Goal: Information Seeking & Learning: Learn about a topic

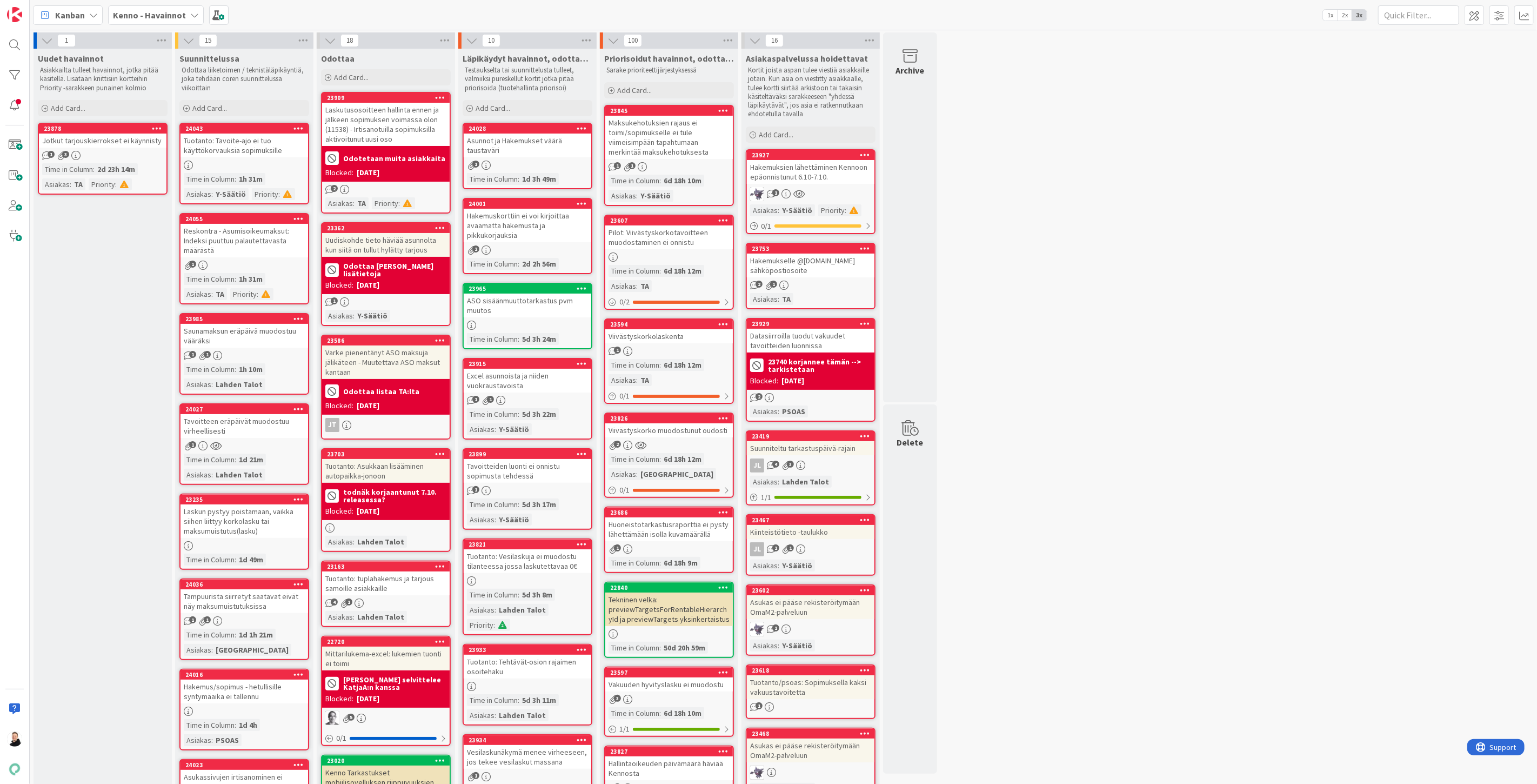
click at [153, 16] on b "Kenno - Havainnot" at bounding box center [149, 15] width 73 height 11
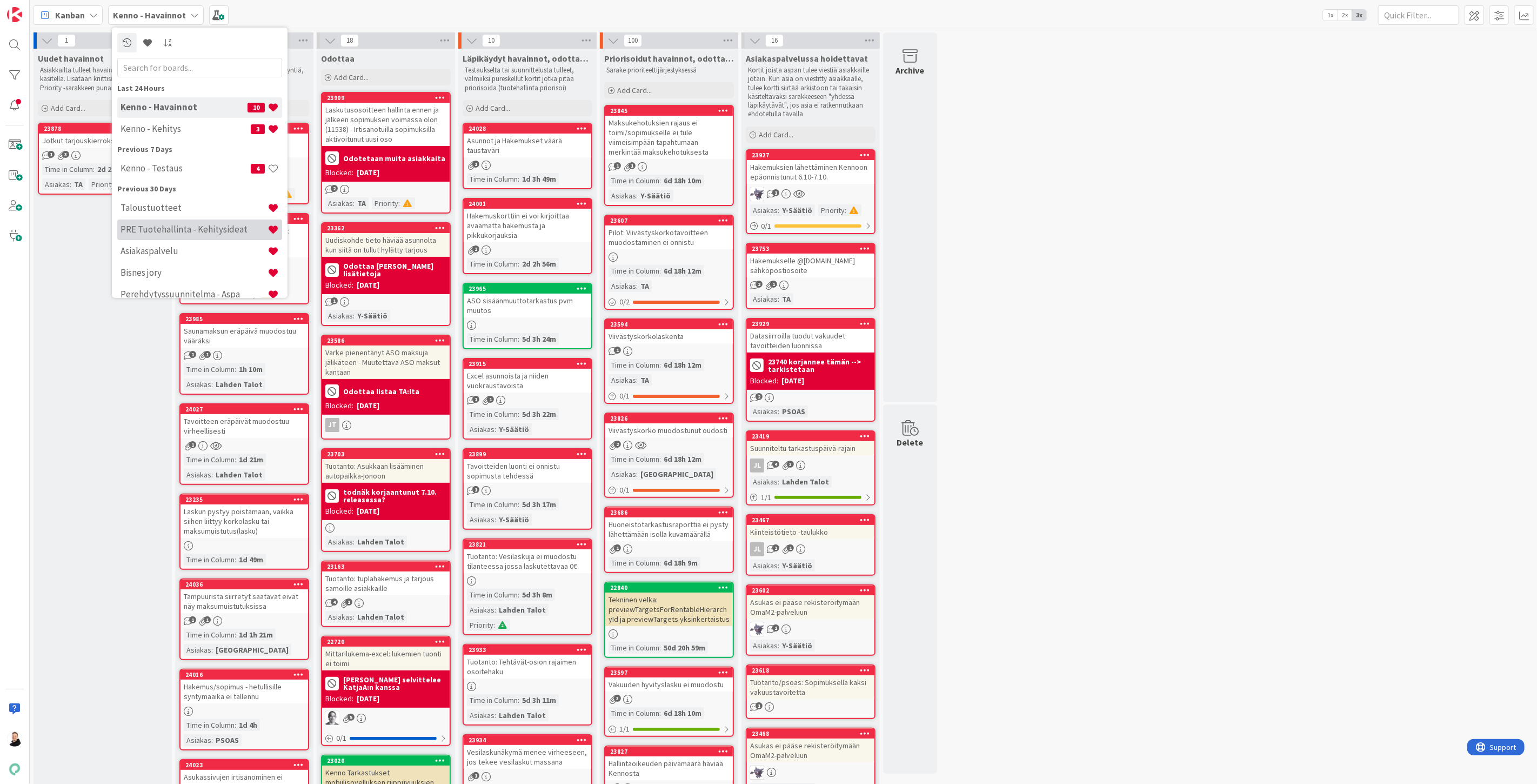
click at [175, 220] on div "PRE Tuotehallinta - Kehitysideat" at bounding box center [199, 229] width 165 height 20
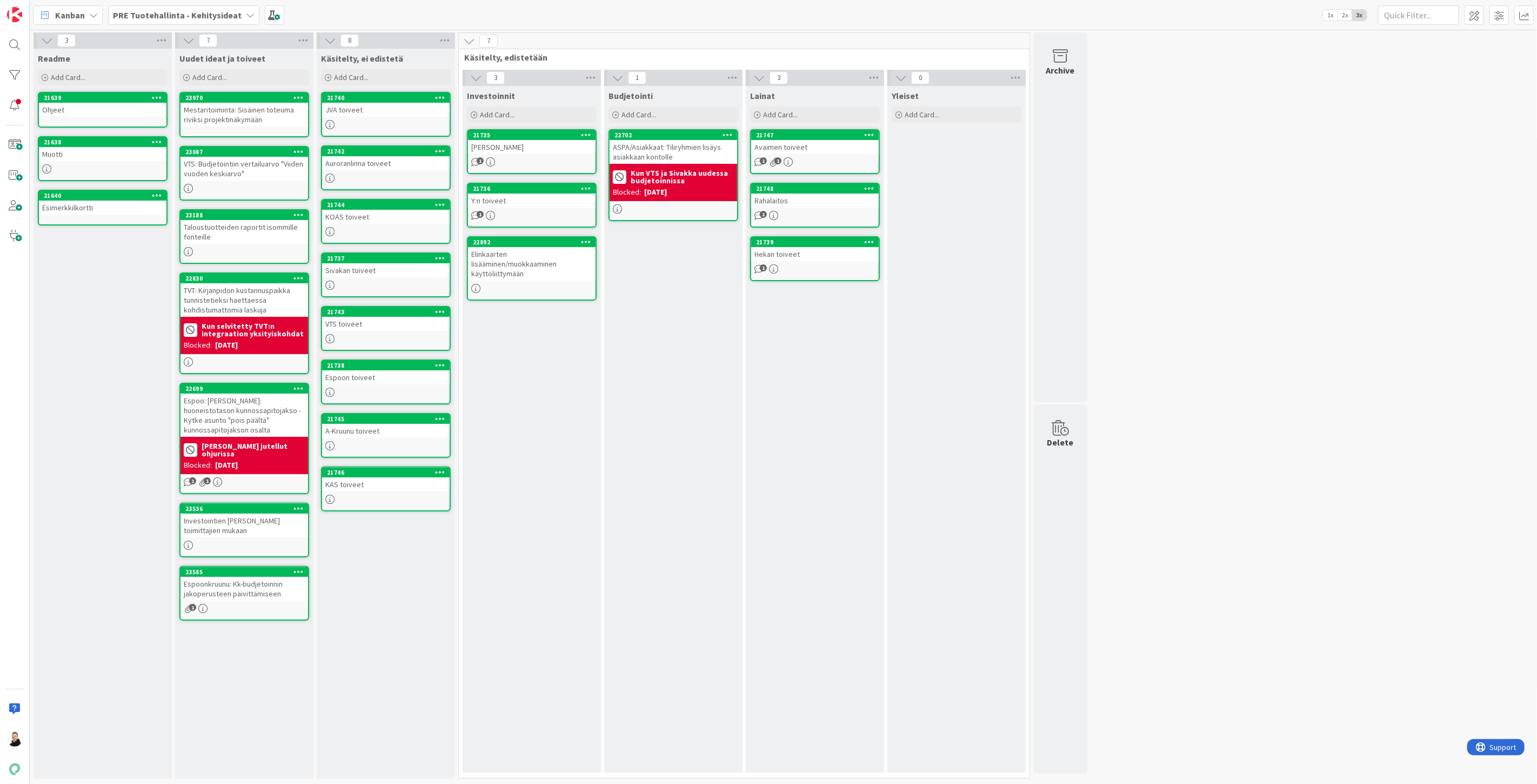
click at [217, 9] on b "PRE Tuotehallinta - Kehitysideat" at bounding box center [177, 15] width 129 height 11
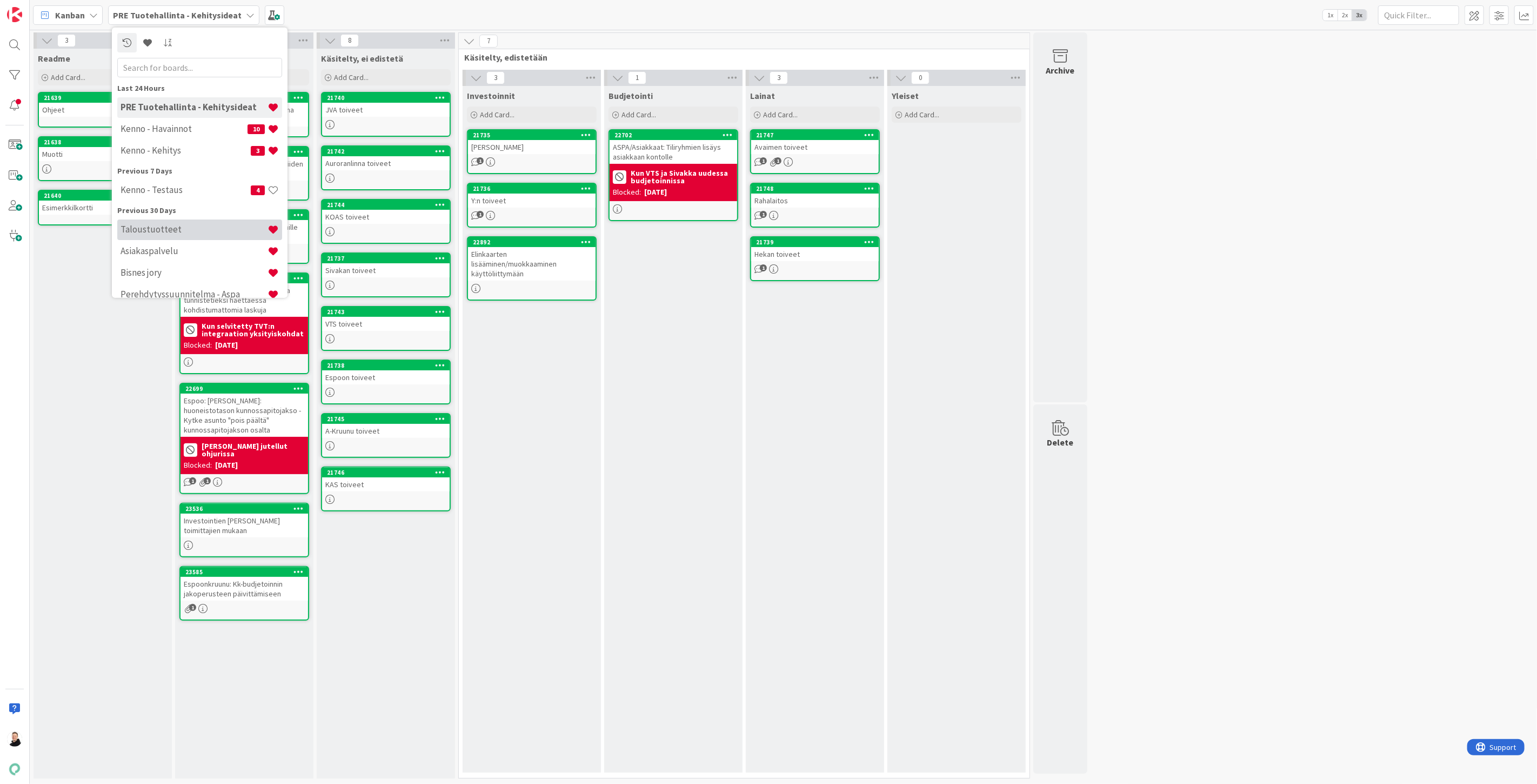
scroll to position [60, 0]
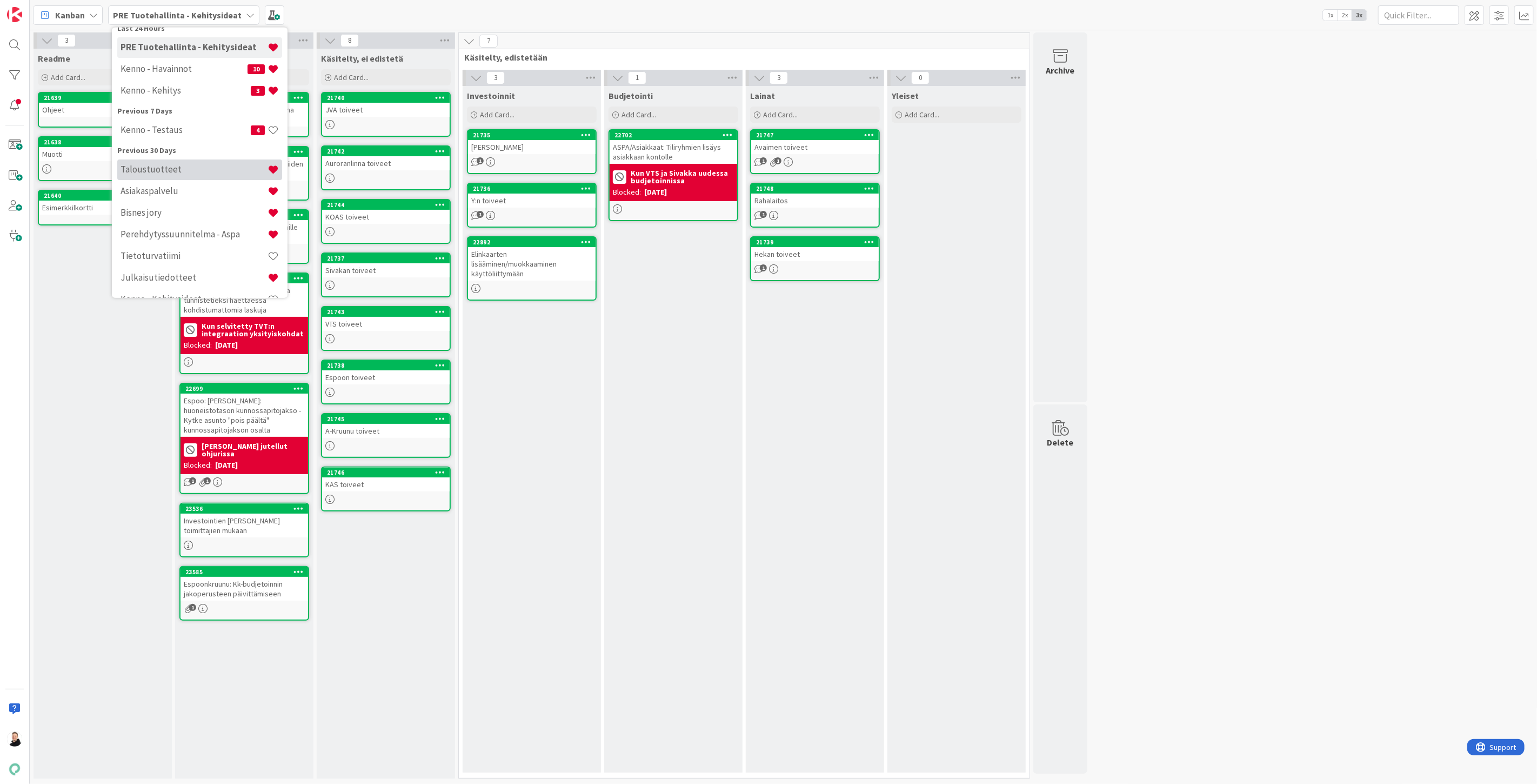
click at [167, 172] on h4 "Taloustuotteet" at bounding box center [194, 169] width 147 height 11
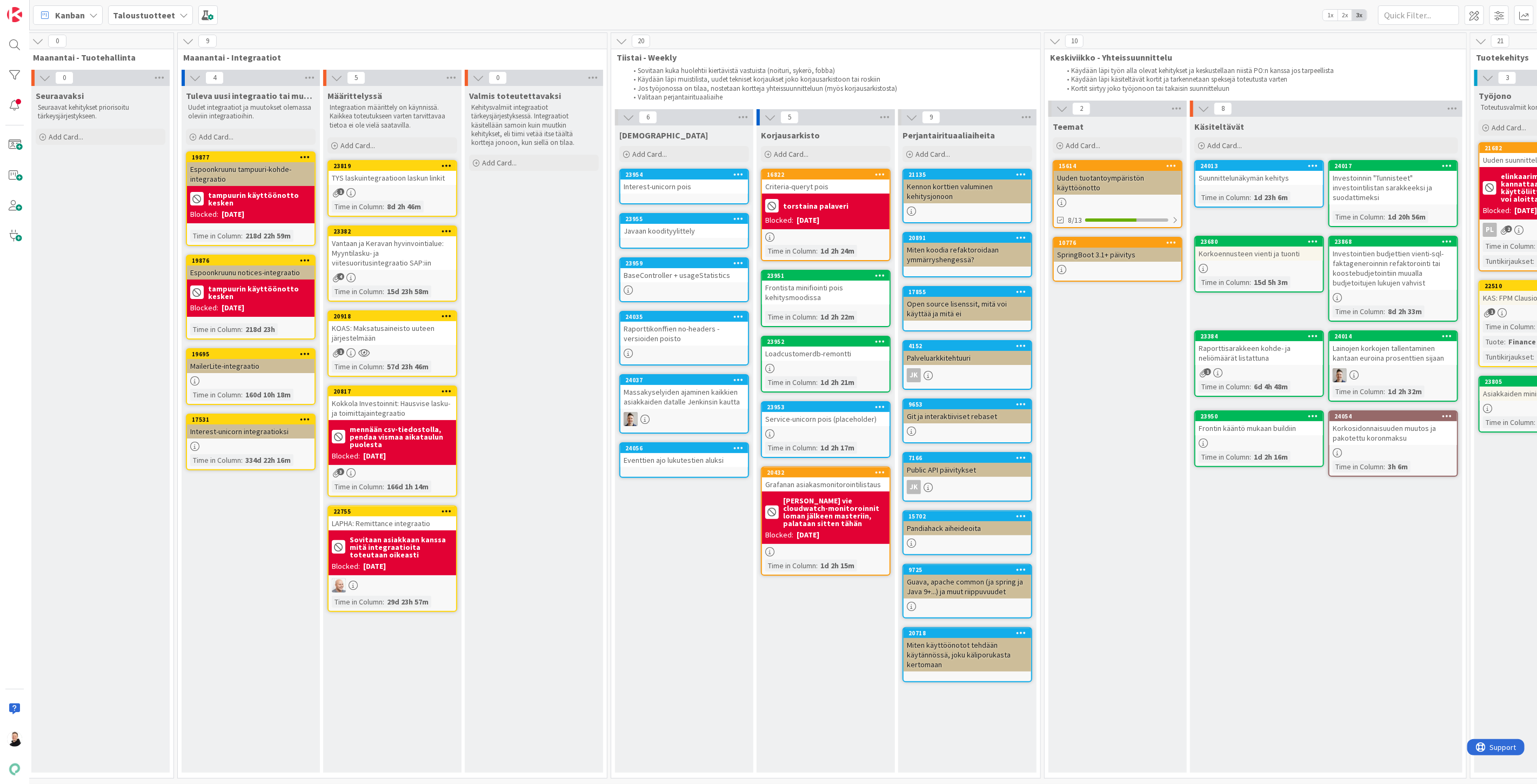
scroll to position [3, 0]
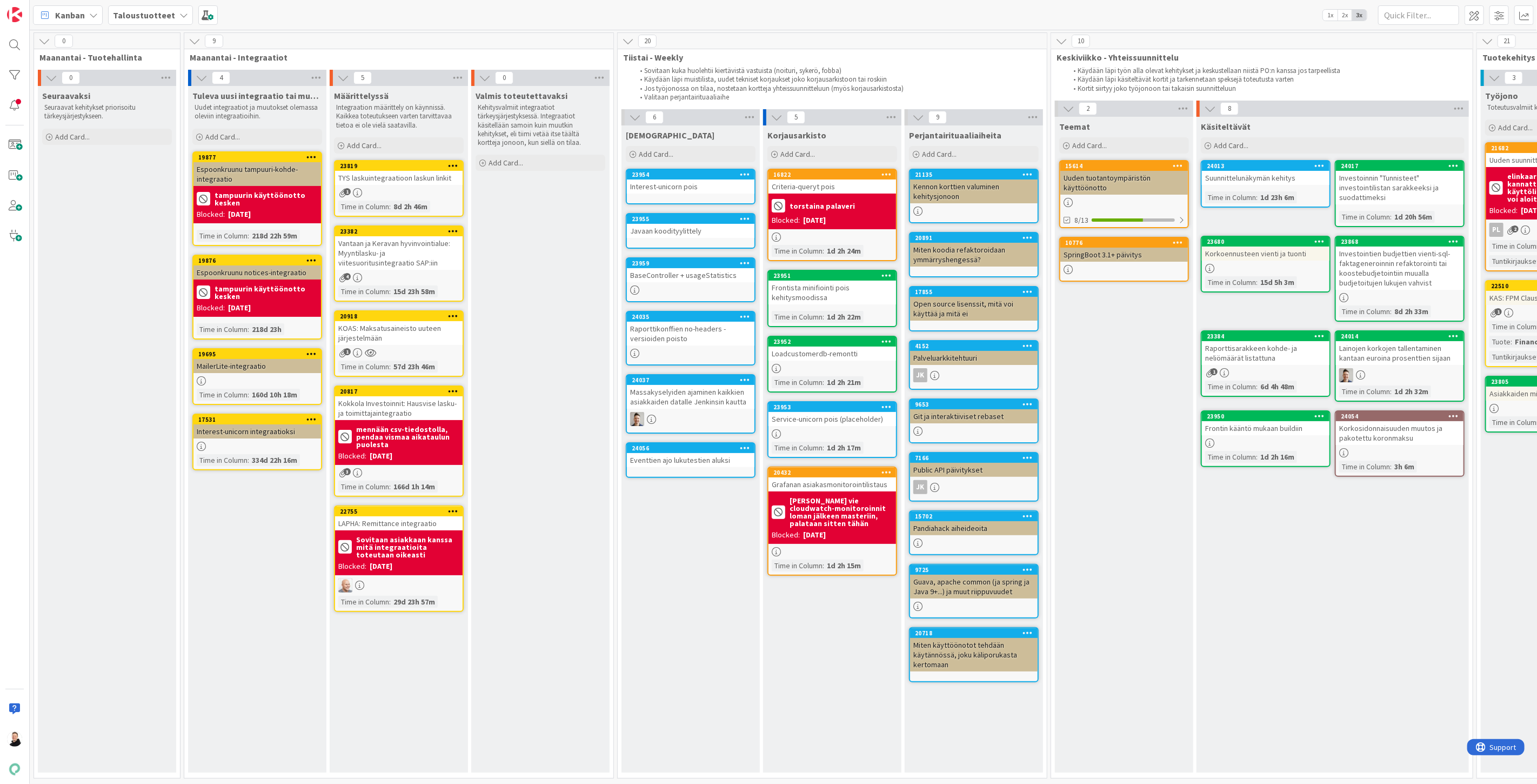
click at [383, 328] on div "KOAS: Maksatusaineisto uuteen järjestelmään" at bounding box center [398, 333] width 127 height 24
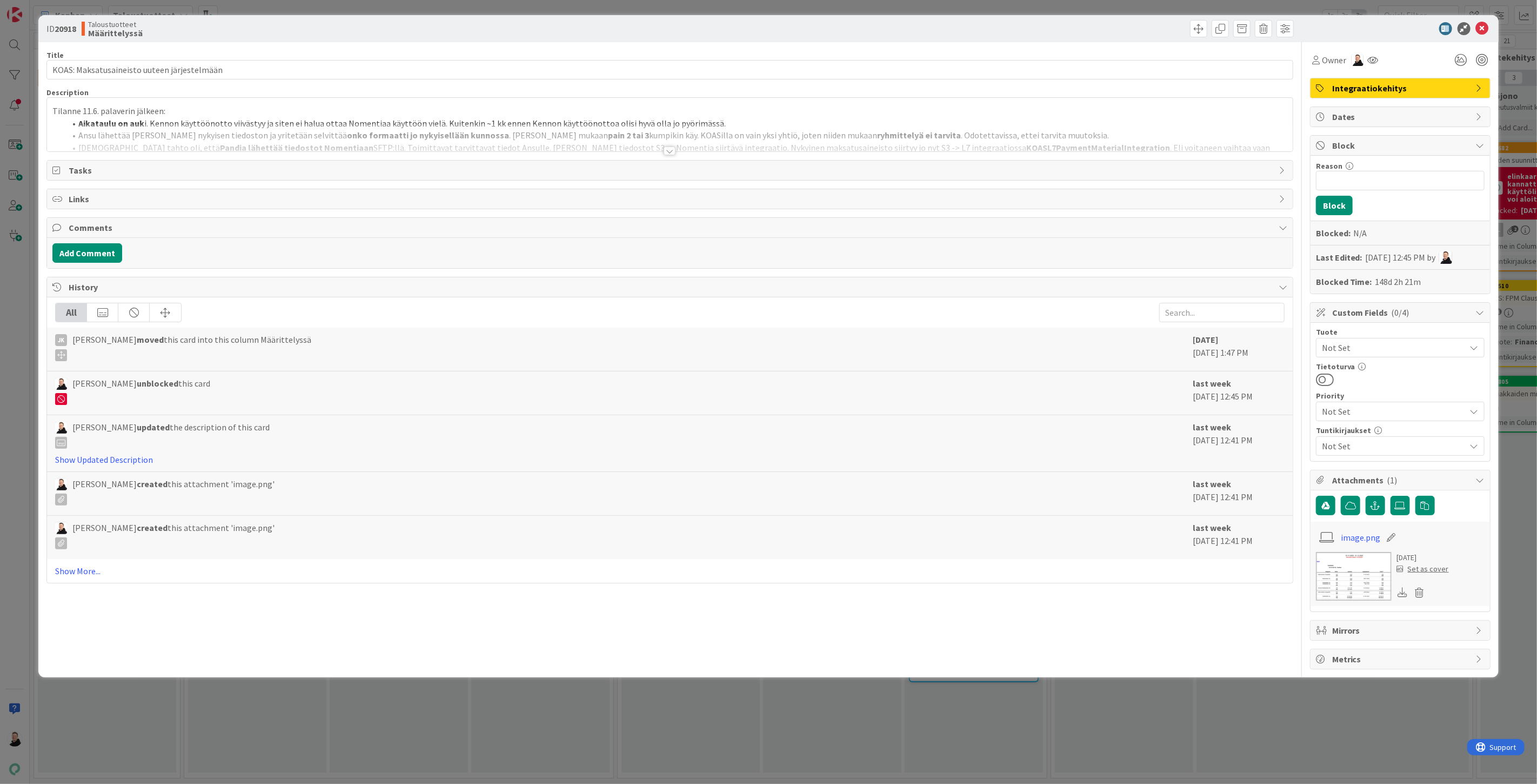
click at [661, 152] on div at bounding box center [669, 146] width 1247 height 12
click at [666, 153] on div at bounding box center [669, 151] width 12 height 9
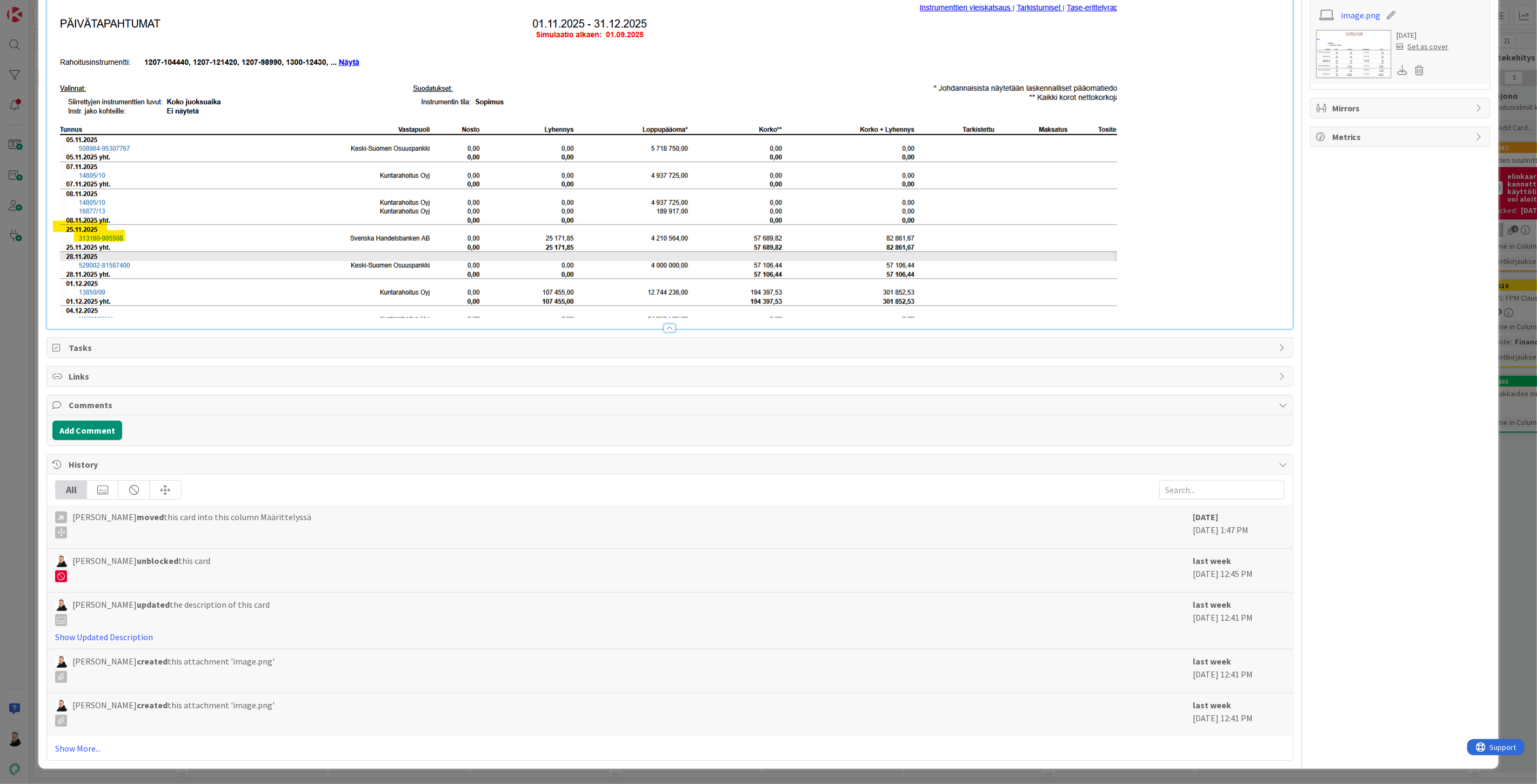
scroll to position [508, 0]
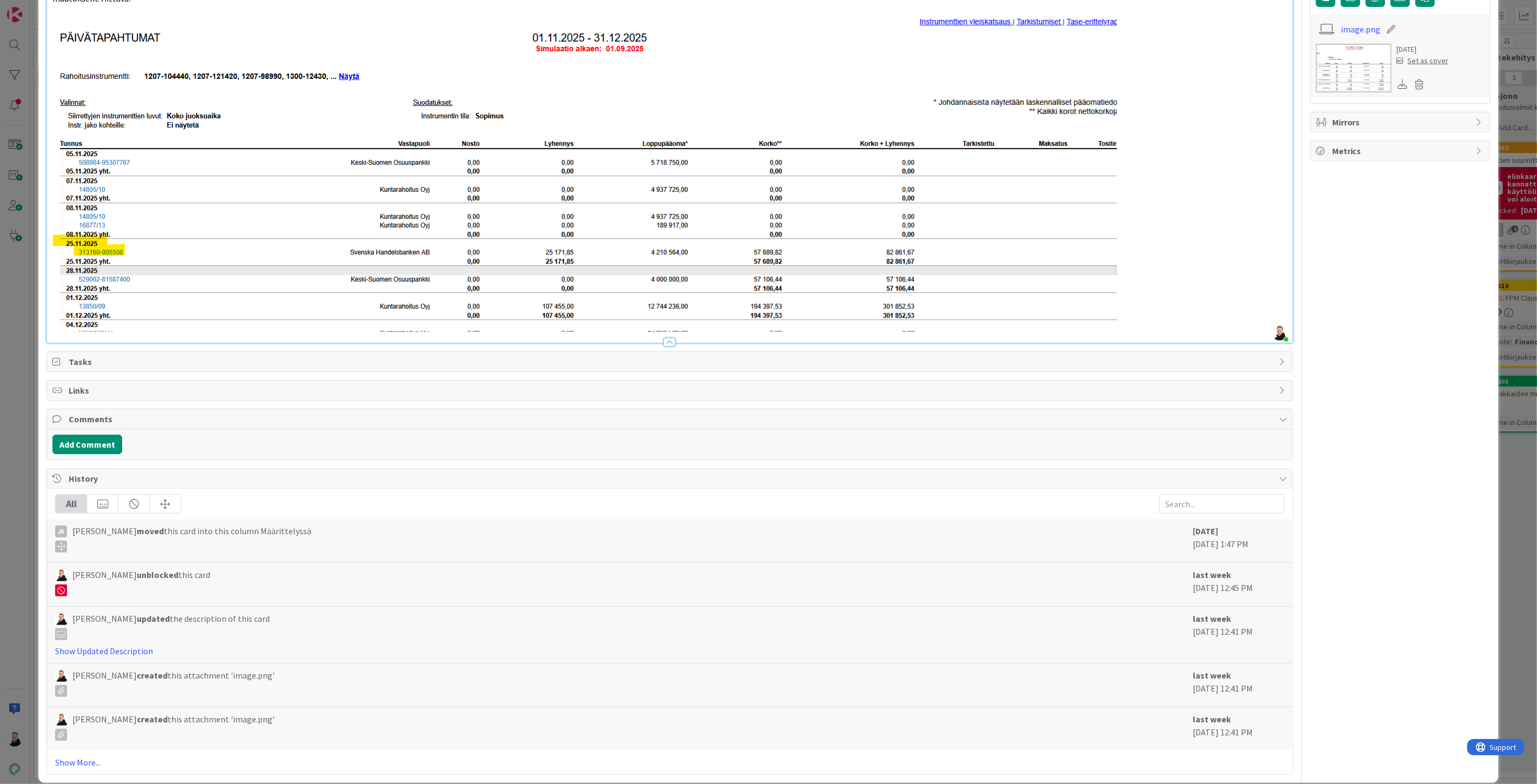
click at [1177, 312] on p at bounding box center [670, 174] width 1235 height 315
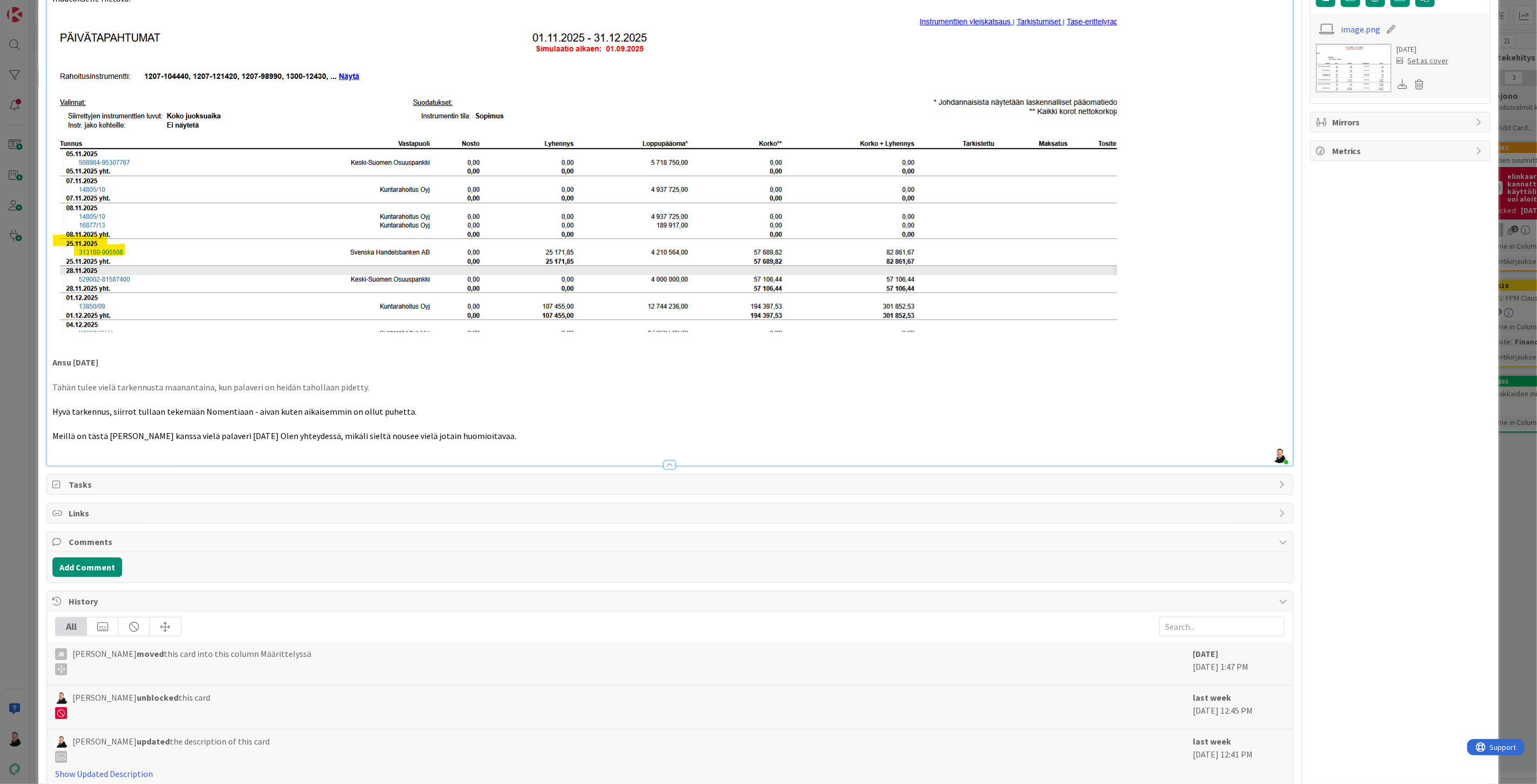
click at [64, 419] on p at bounding box center [670, 424] width 1235 height 13
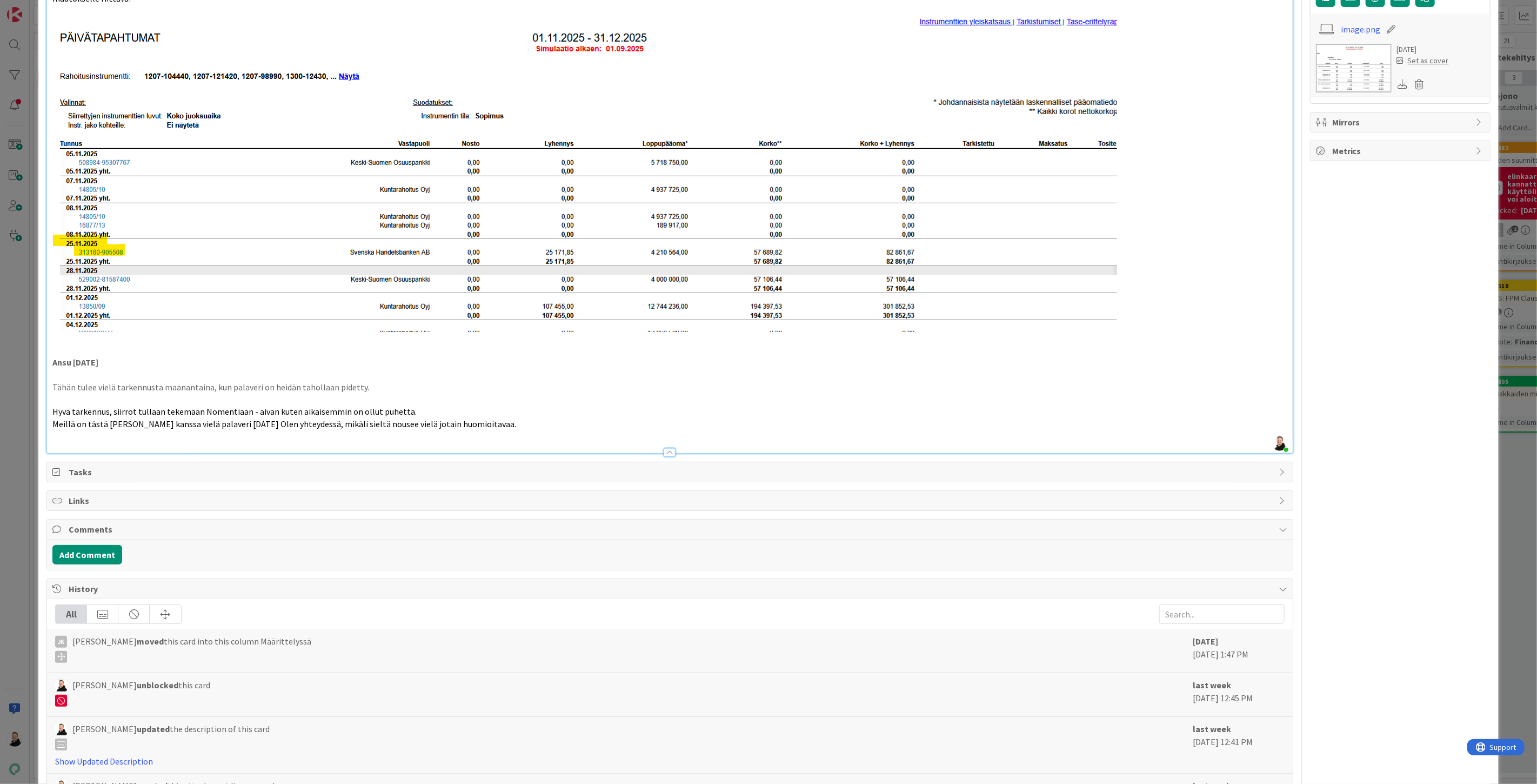
click at [381, 382] on p "Tähän tulee vielä tarkennusta maanantaina, kun palaveri on heidän tahollaan pid…" at bounding box center [670, 388] width 1235 height 13
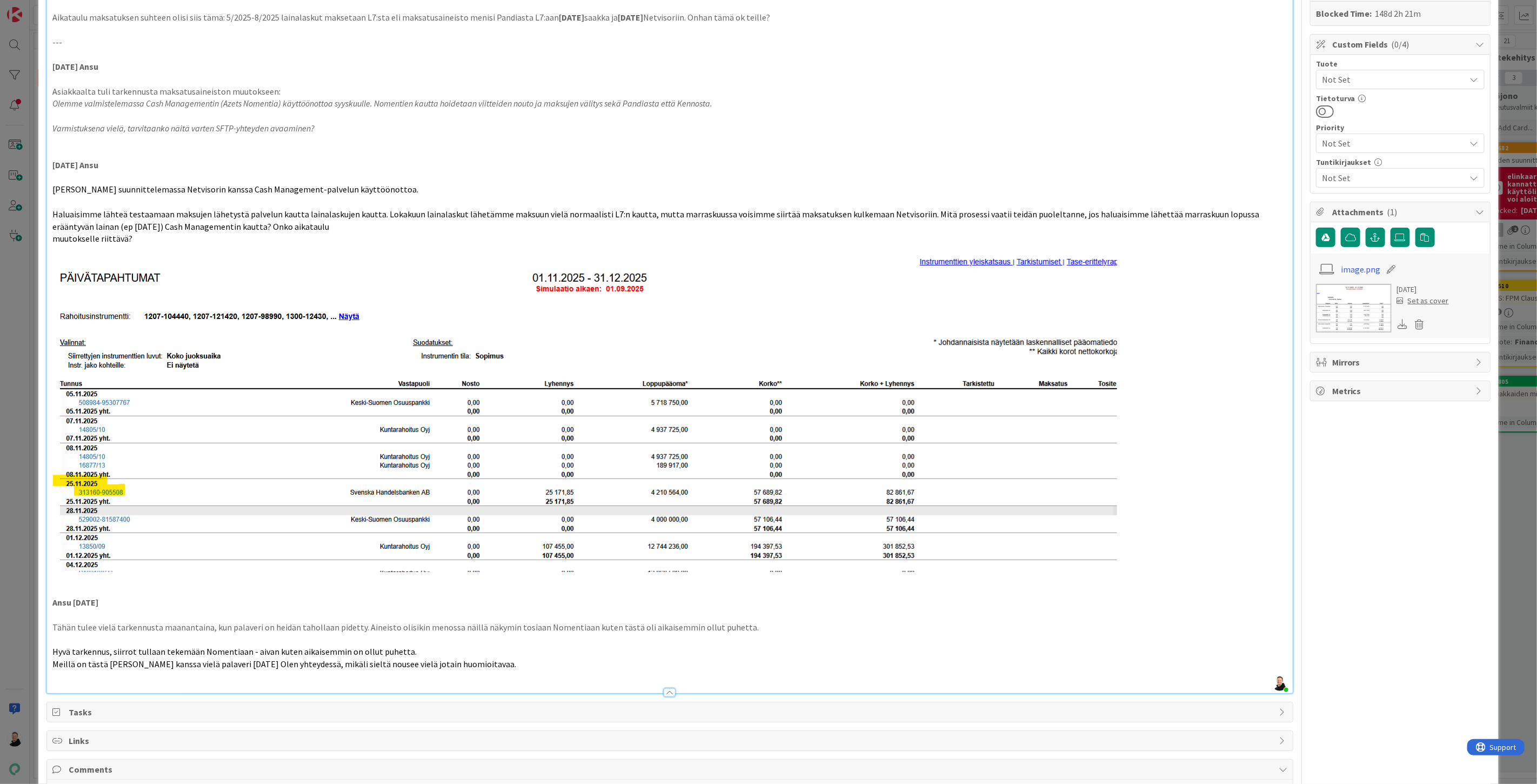
scroll to position [0, 0]
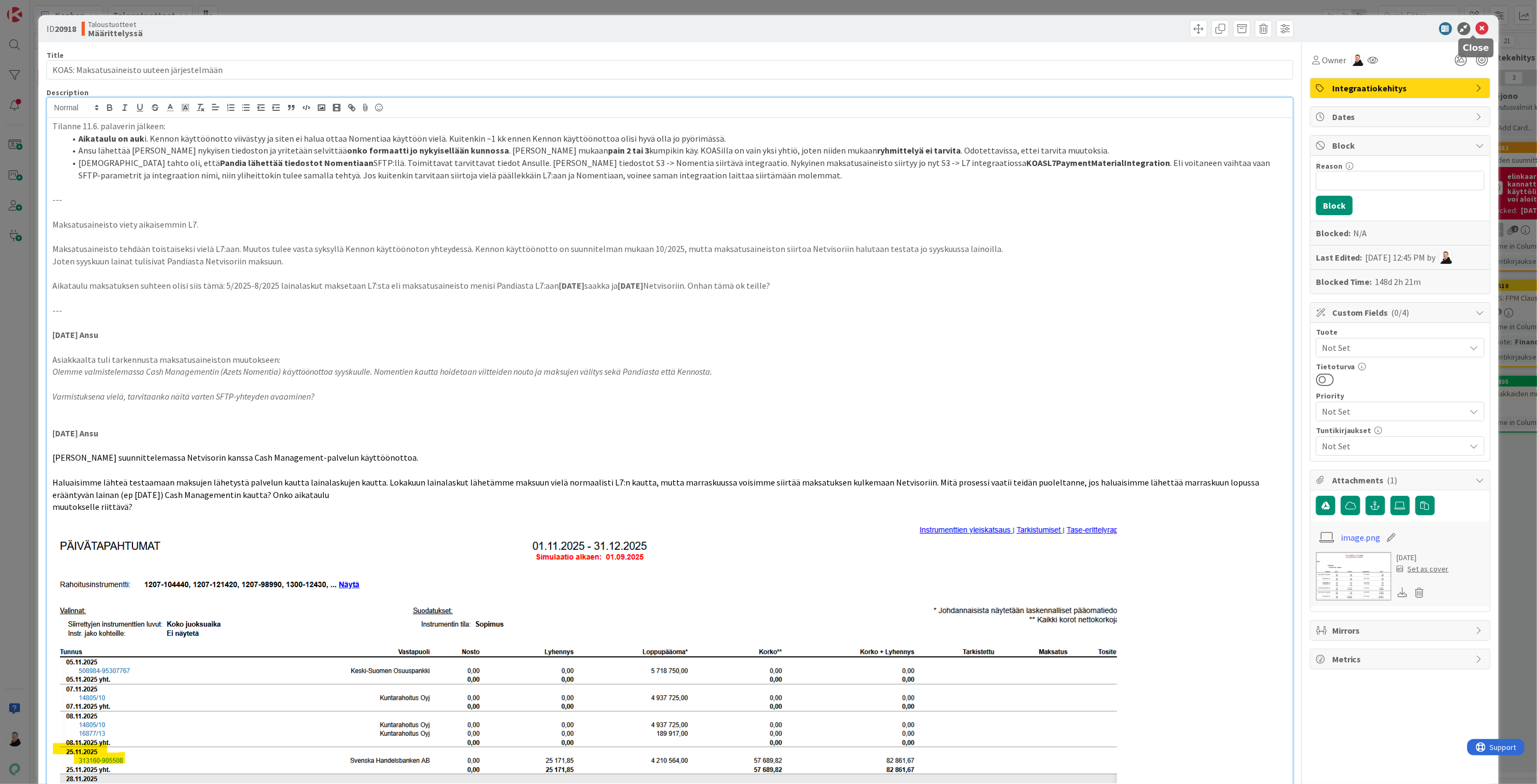
click at [1476, 25] on icon at bounding box center [1483, 28] width 13 height 13
